Goal: Check status: Check status

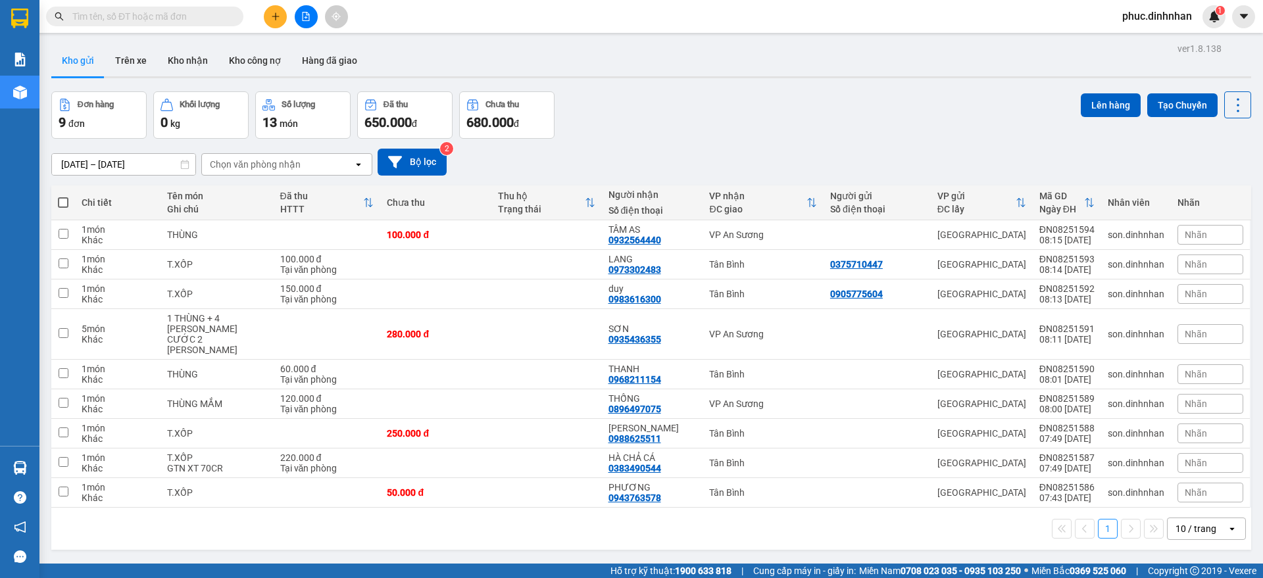
click at [172, 13] on input "text" at bounding box center [149, 16] width 155 height 14
click at [126, 11] on input "text" at bounding box center [149, 16] width 155 height 14
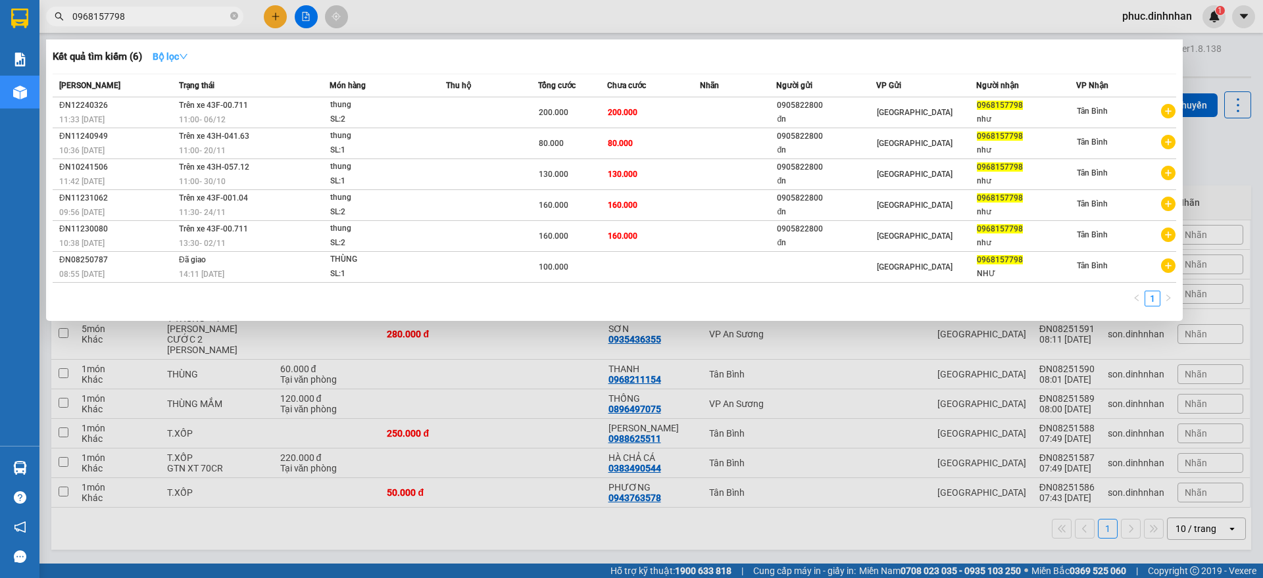
type input "0968157798"
click at [162, 54] on strong "Bộ lọc" at bounding box center [171, 56] width 36 height 11
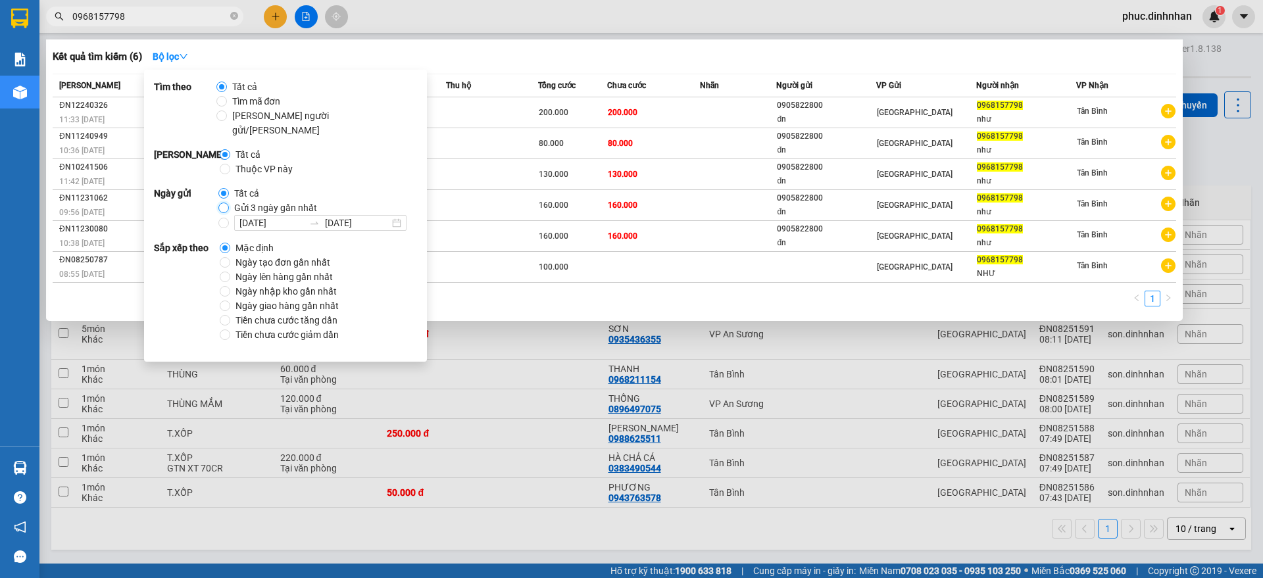
click at [221, 203] on input "Gửi 3 ngày gần nhất" at bounding box center [223, 208] width 11 height 11
radio input "true"
radio input "false"
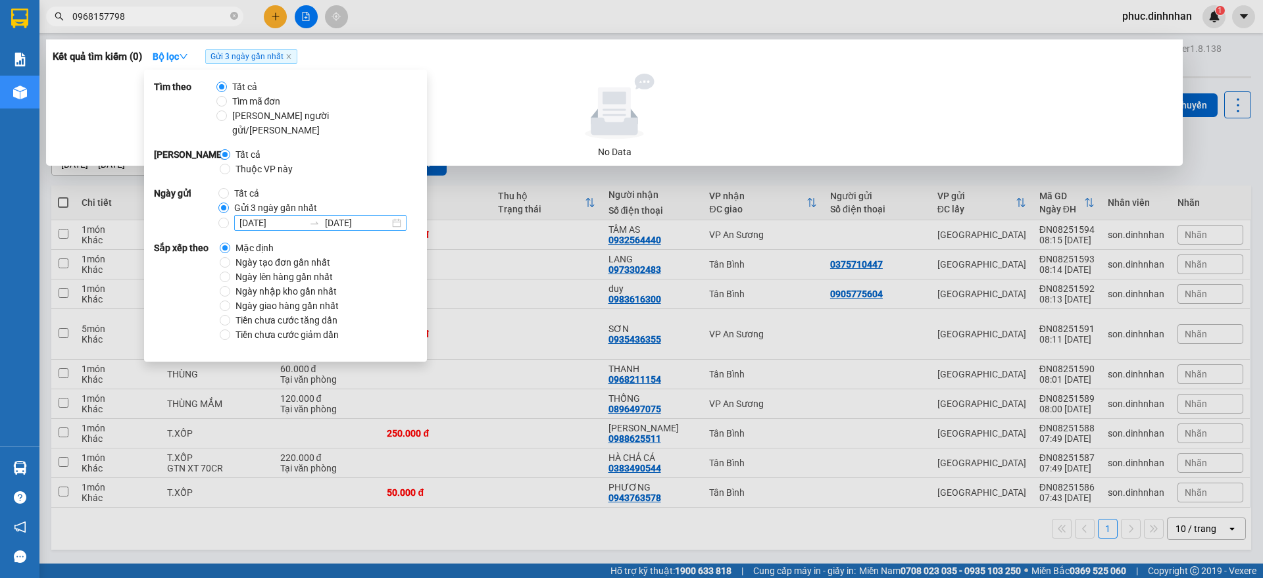
click at [297, 216] on input "[DATE]" at bounding box center [271, 223] width 64 height 14
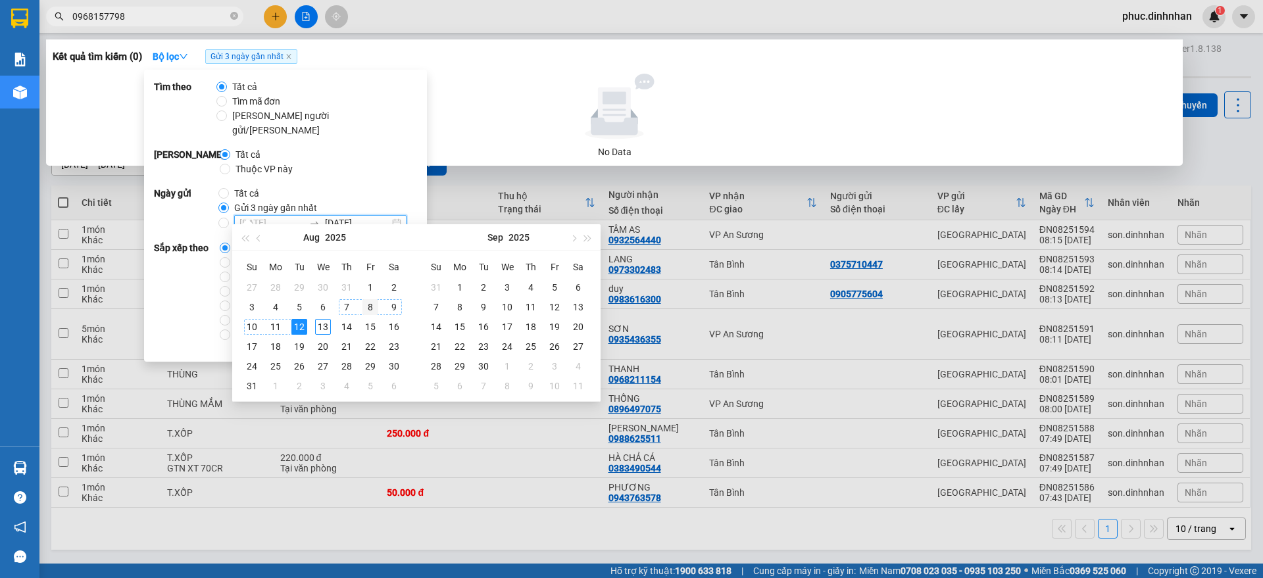
type input "[DATE]"
click at [371, 306] on div "8" at bounding box center [370, 307] width 16 height 16
type input "[DATE]"
click at [296, 325] on div "12" at bounding box center [299, 327] width 16 height 16
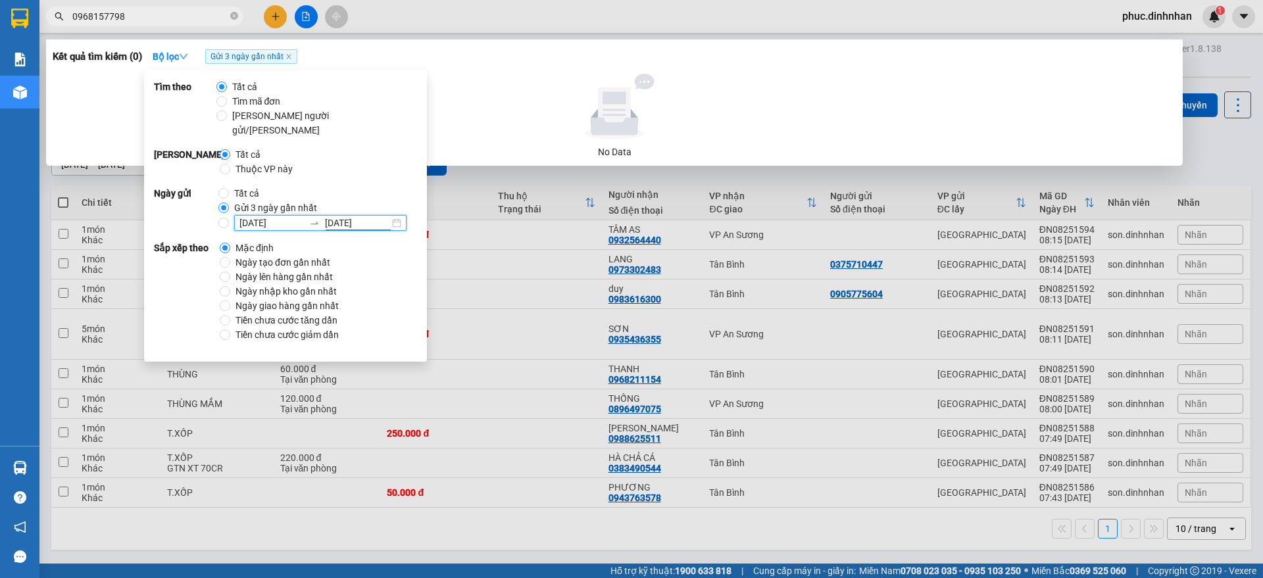
click at [519, 77] on div at bounding box center [614, 107] width 1113 height 66
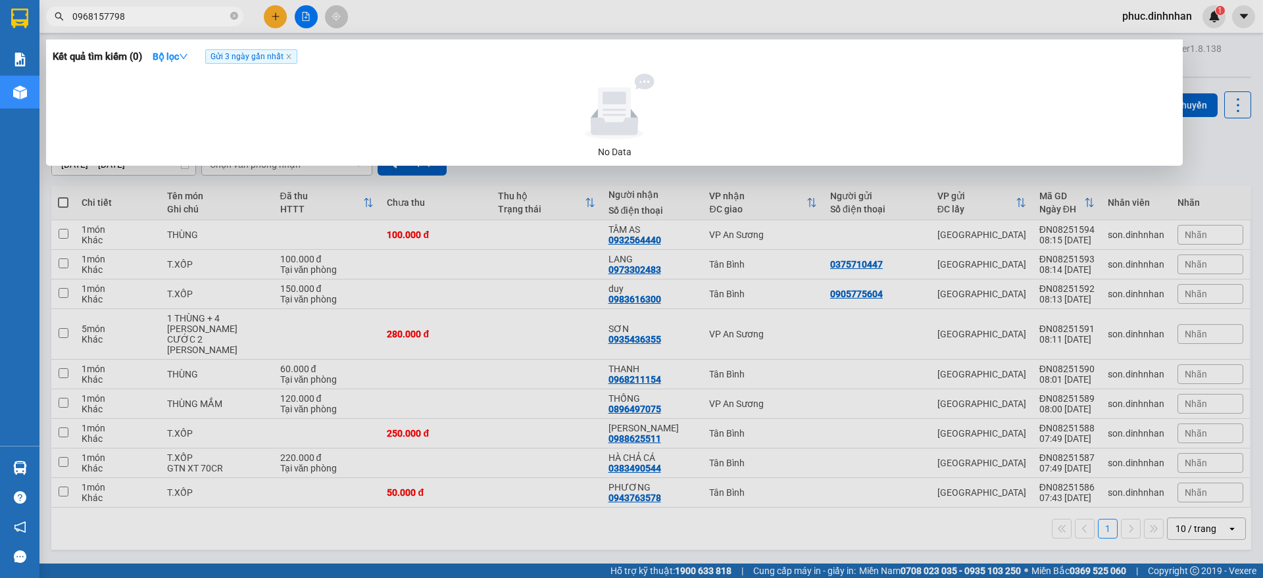
click at [169, 12] on input "0968157798" at bounding box center [149, 16] width 155 height 14
click at [183, 55] on strong "Bộ lọc" at bounding box center [171, 56] width 36 height 11
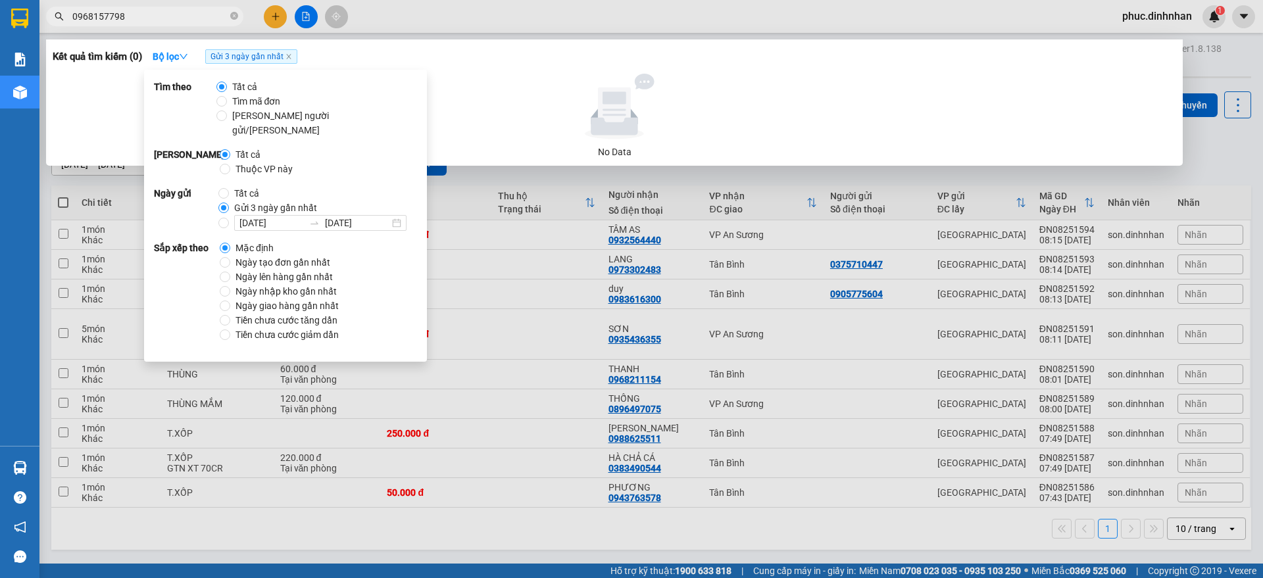
click at [453, 106] on div at bounding box center [614, 107] width 1113 height 66
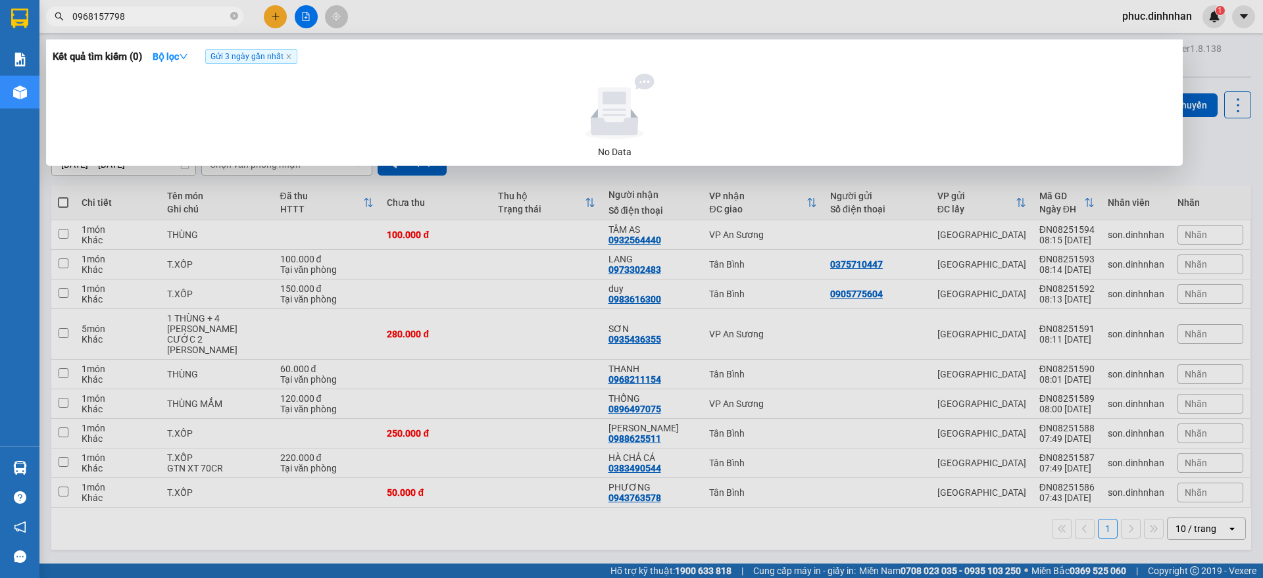
click at [164, 10] on input "0968157798" at bounding box center [149, 16] width 155 height 14
click at [312, 106] on div at bounding box center [614, 107] width 1113 height 66
drag, startPoint x: 245, startPoint y: 85, endPoint x: 231, endPoint y: 59, distance: 30.3
click at [239, 70] on div "Kết quả tìm kiếm ( 0 ) Bộ lọc Gửi 3 ngày gần nhất No Data" at bounding box center [614, 102] width 1136 height 126
click at [187, 55] on icon "down" at bounding box center [184, 56] width 8 height 5
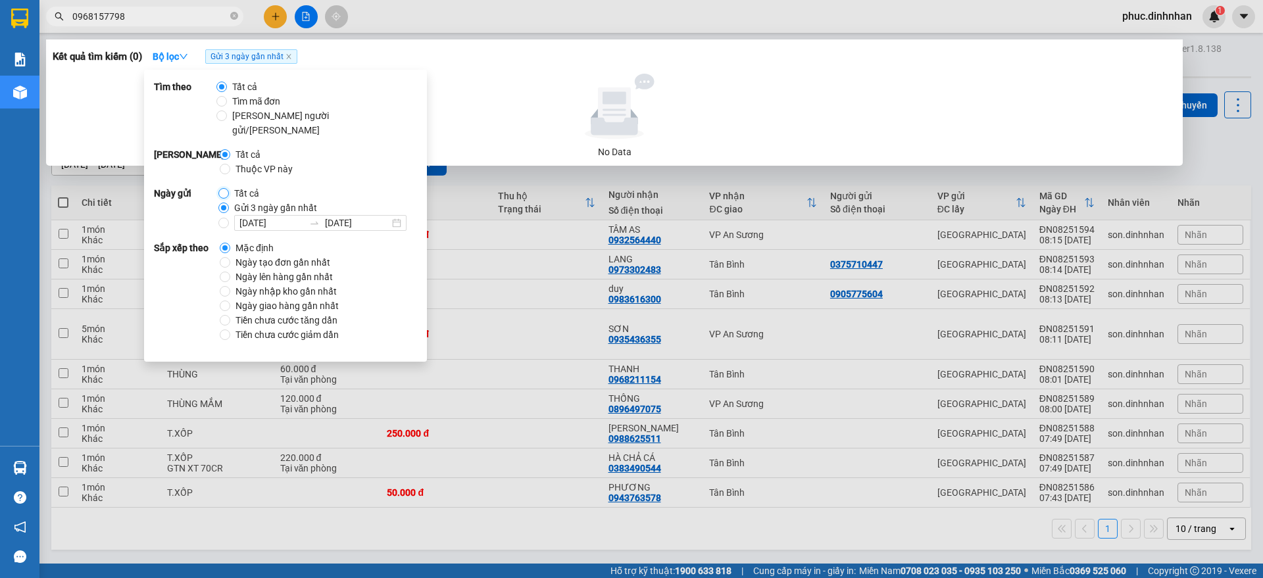
click at [222, 188] on input "Tất cả" at bounding box center [223, 193] width 11 height 11
radio input "true"
radio input "false"
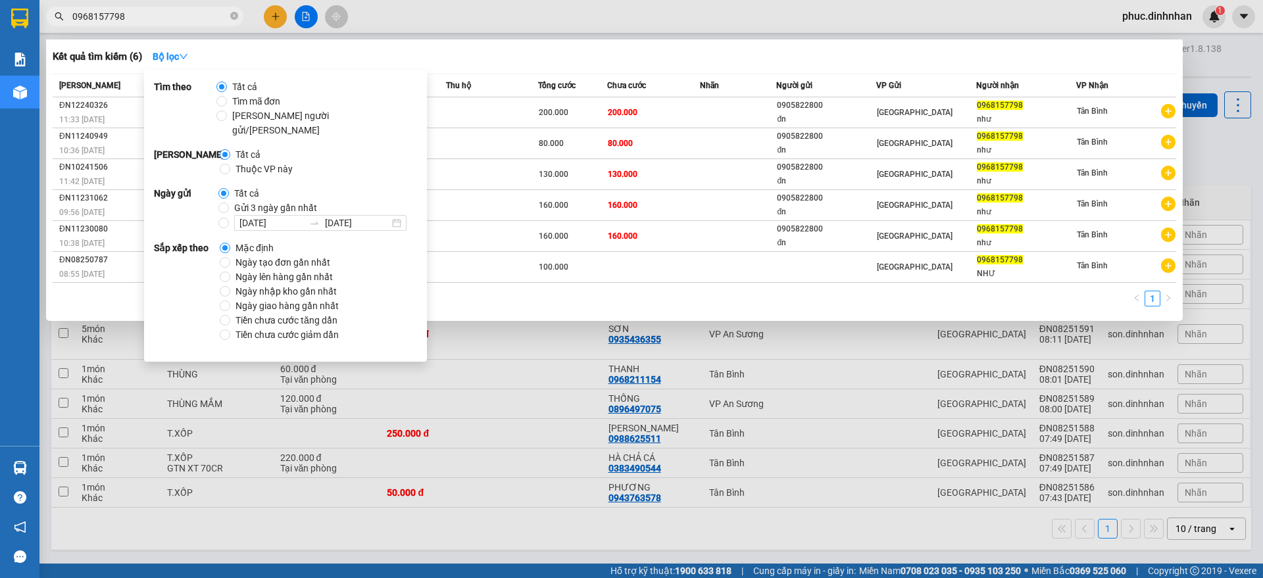
click at [652, 62] on div "Kết quả [PERSON_NAME] ( 6 ) Bộ lọc" at bounding box center [614, 56] width 1123 height 21
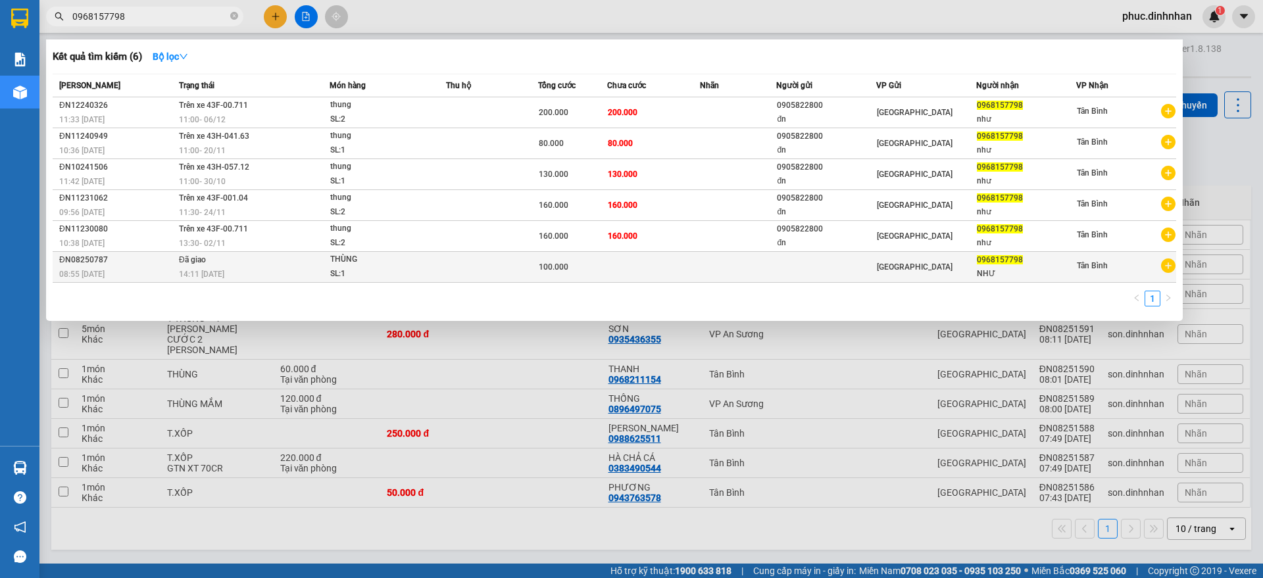
click at [433, 268] on span "[PERSON_NAME]: 1" at bounding box center [388, 267] width 116 height 28
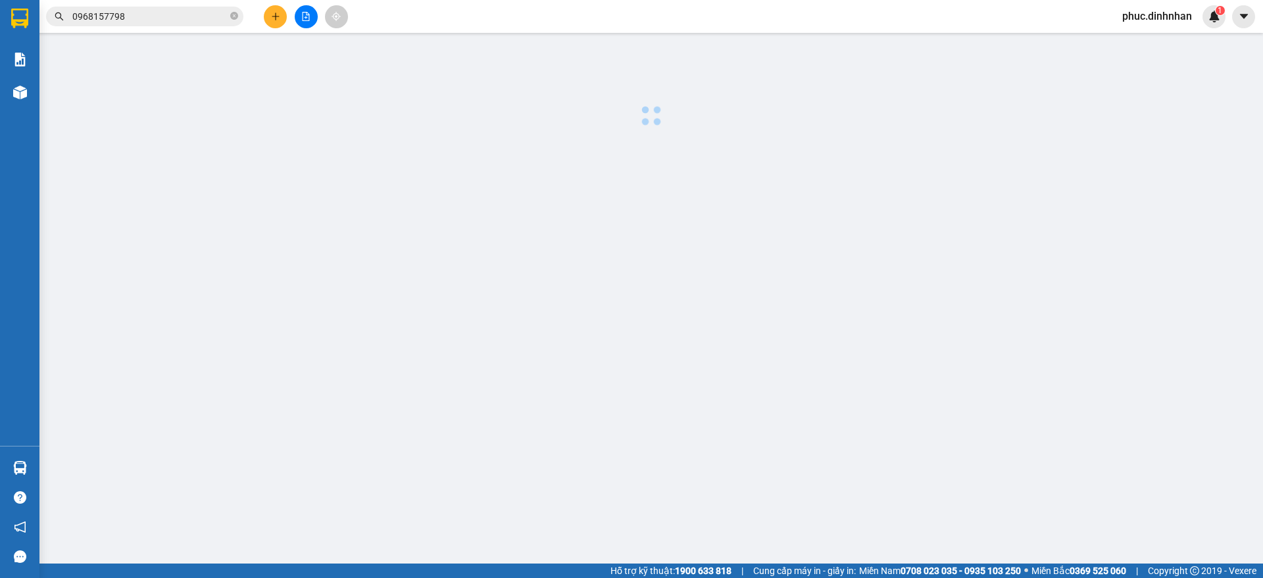
click at [433, 268] on body "Kết quả [PERSON_NAME] ( 6 ) Bộ lọc Mã ĐH Trạng thái Món hàng Thu hộ Tổng [PERSO…" at bounding box center [631, 289] width 1263 height 578
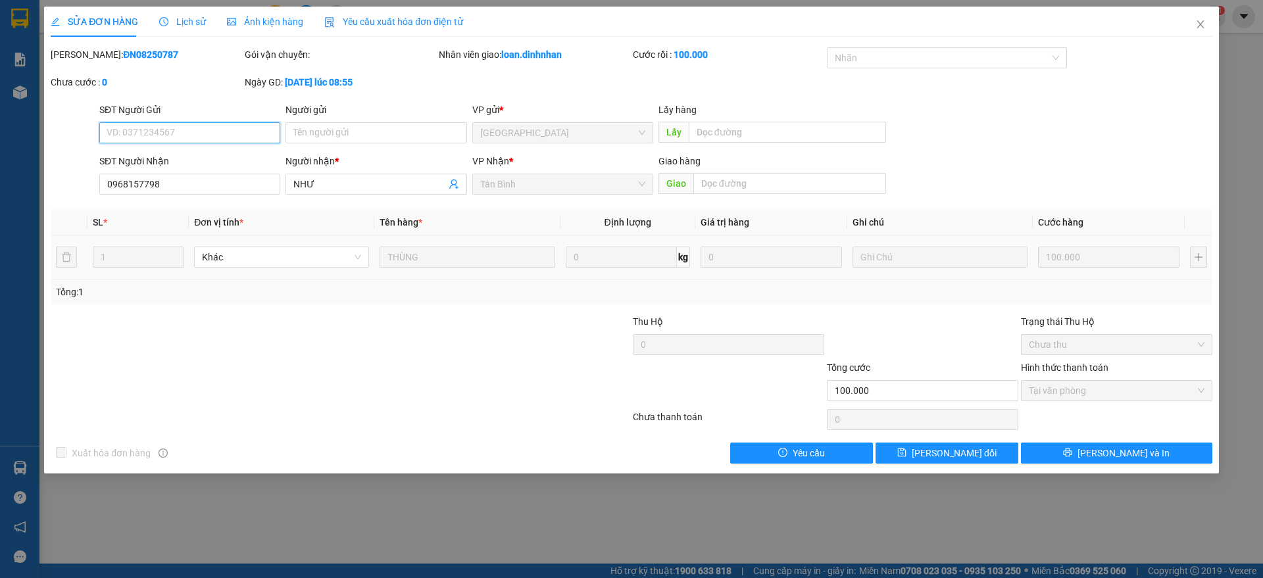
type input "0968157798"
type input "NHƯ"
type input "100.000"
